Goal: Download file/media

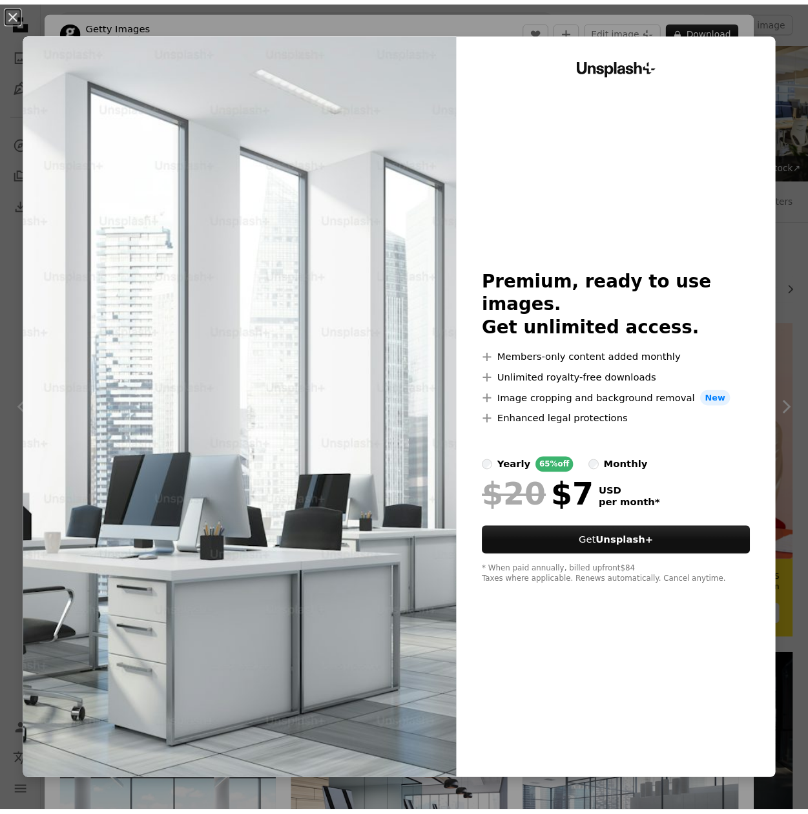
scroll to position [1119, 0]
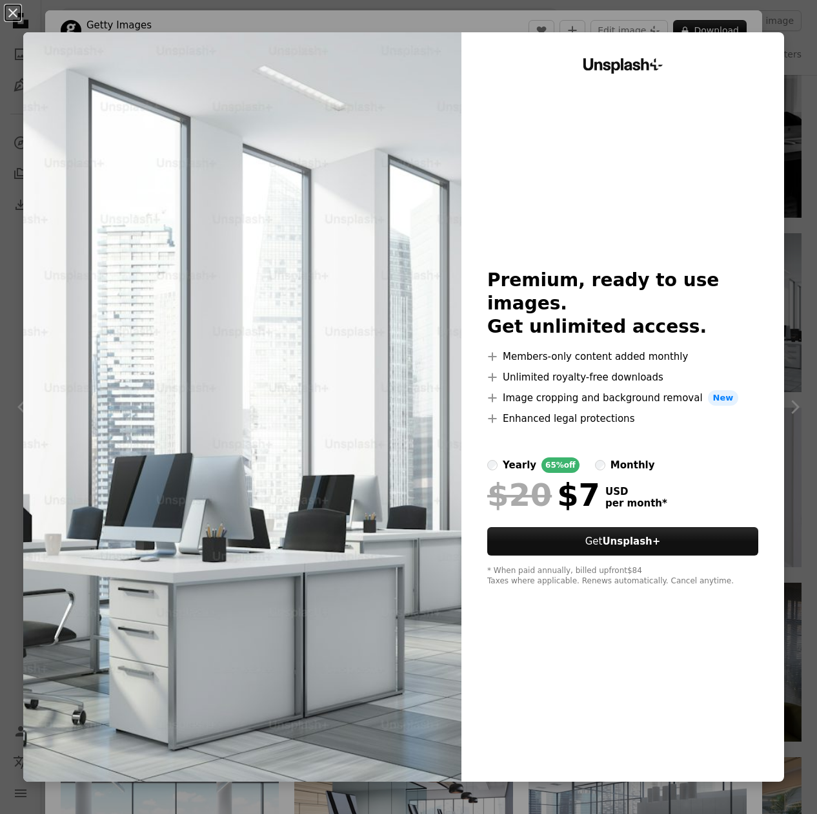
click at [209, 5] on div "An X shape Unsplash+ Premium, ready to use images. Get unlimited access. A plus…" at bounding box center [408, 407] width 817 height 814
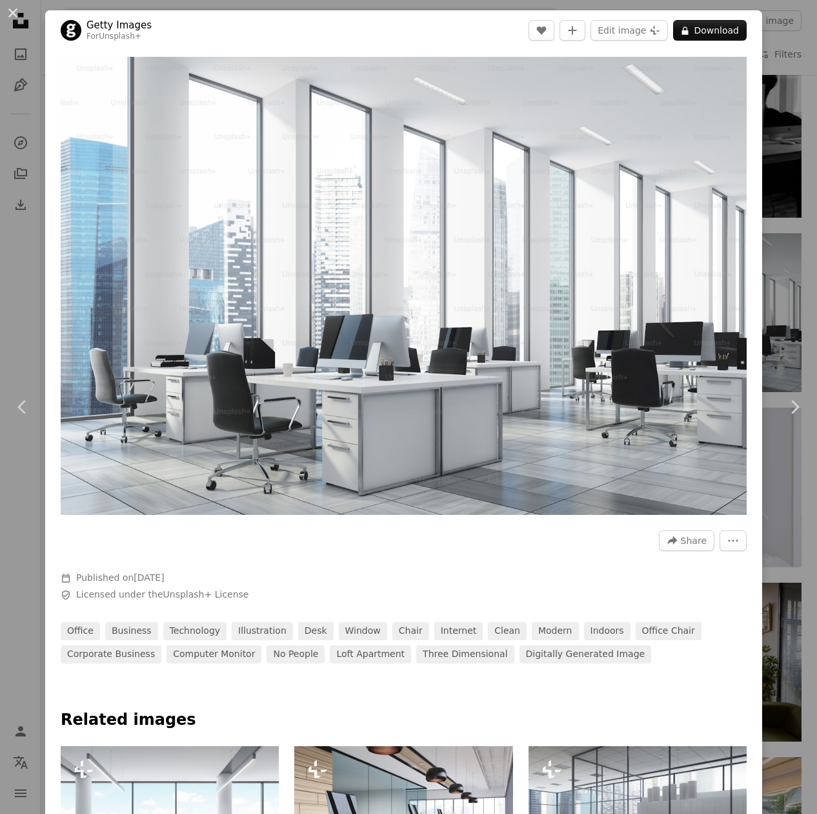
click at [21, 17] on button "An X shape" at bounding box center [12, 12] width 15 height 15
